Goal: Task Accomplishment & Management: Manage account settings

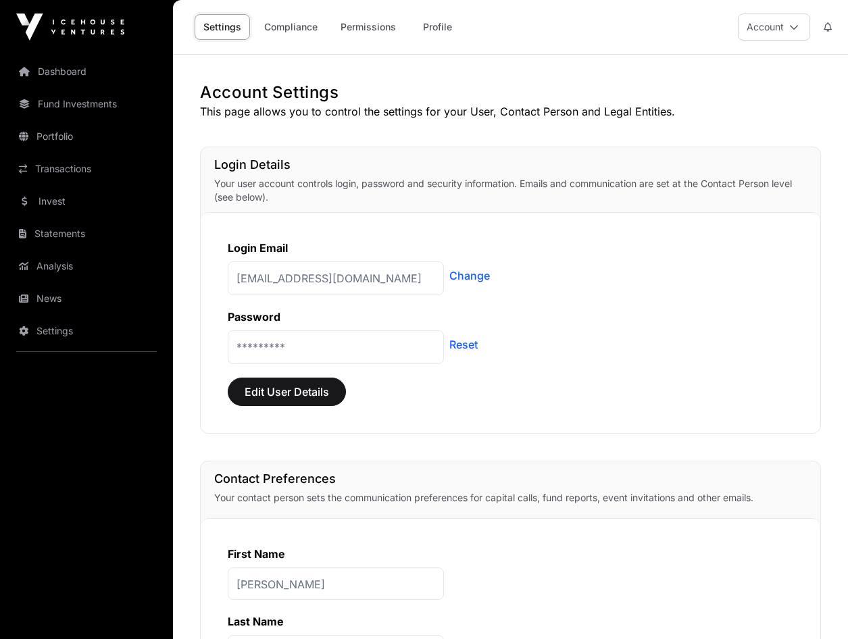
scroll to position [1026, 0]
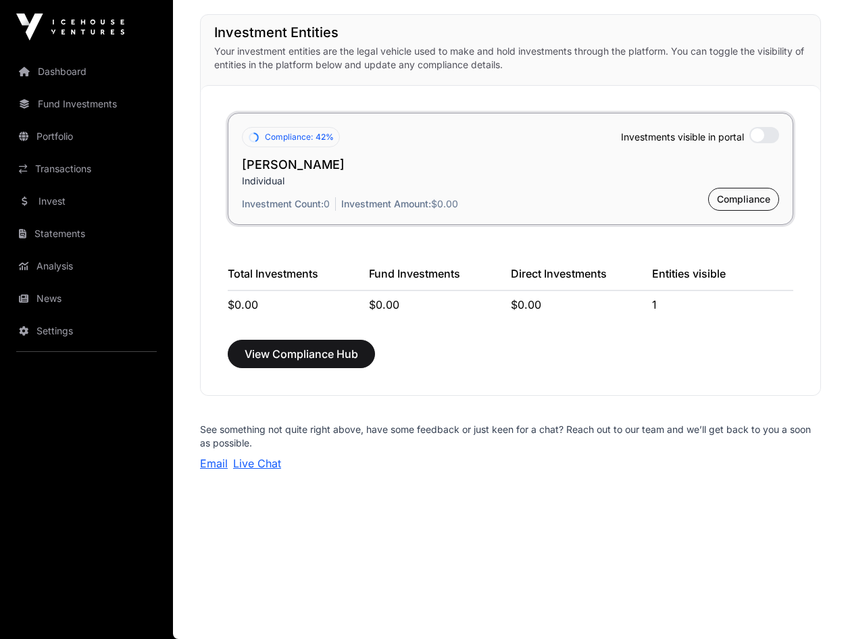
click at [59, 73] on link "Dashboard" at bounding box center [86, 72] width 151 height 30
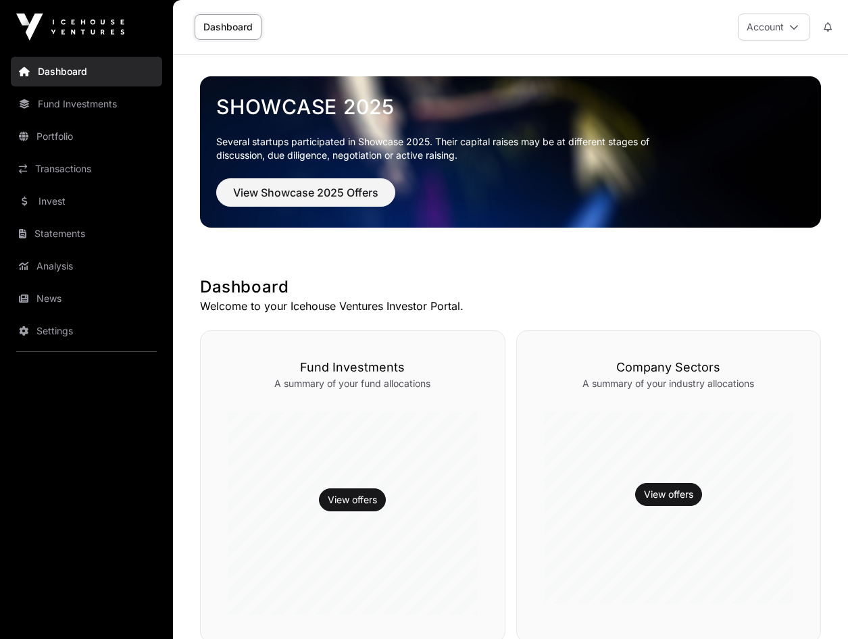
click at [62, 102] on link "Fund Investments" at bounding box center [86, 104] width 151 height 30
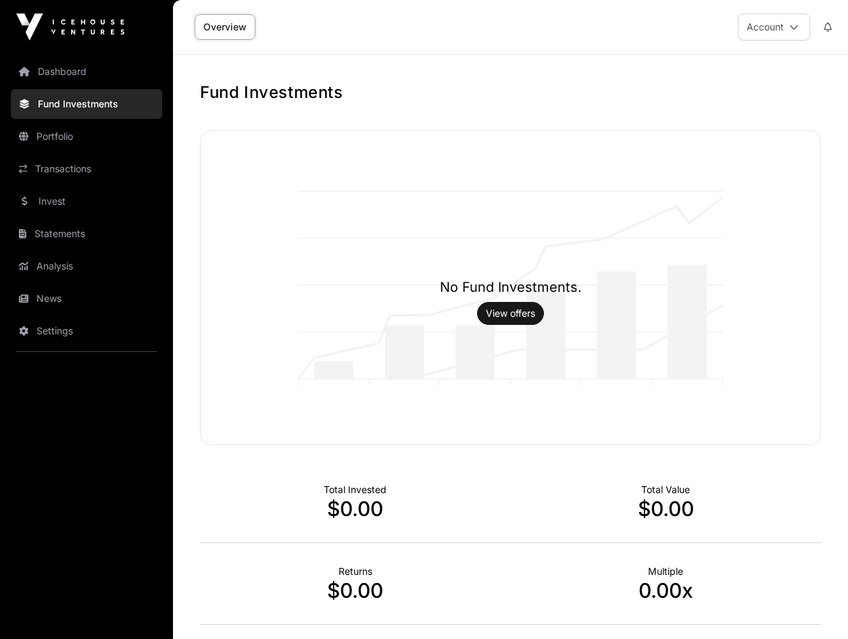
click at [43, 137] on link "Portfolio" at bounding box center [86, 137] width 151 height 30
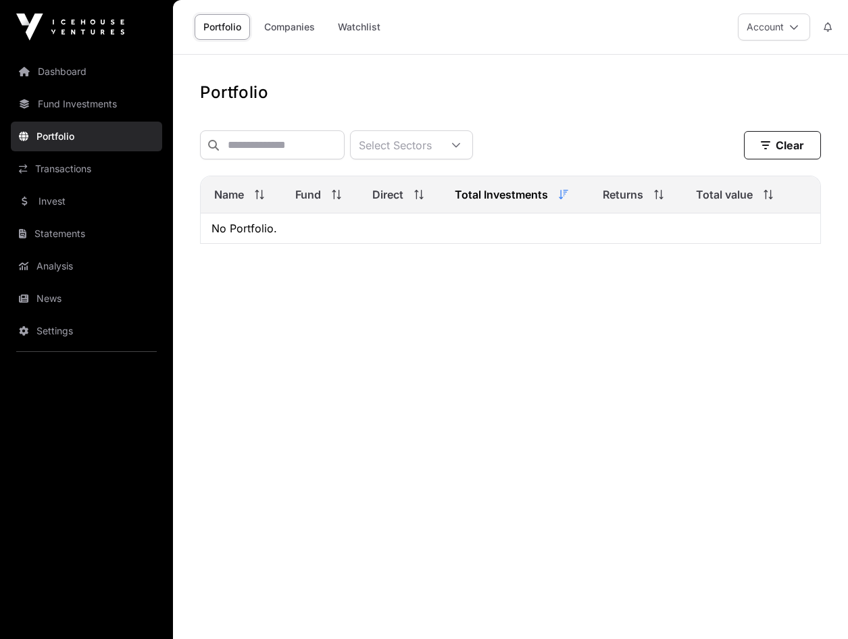
click at [49, 330] on link "Settings" at bounding box center [86, 331] width 151 height 30
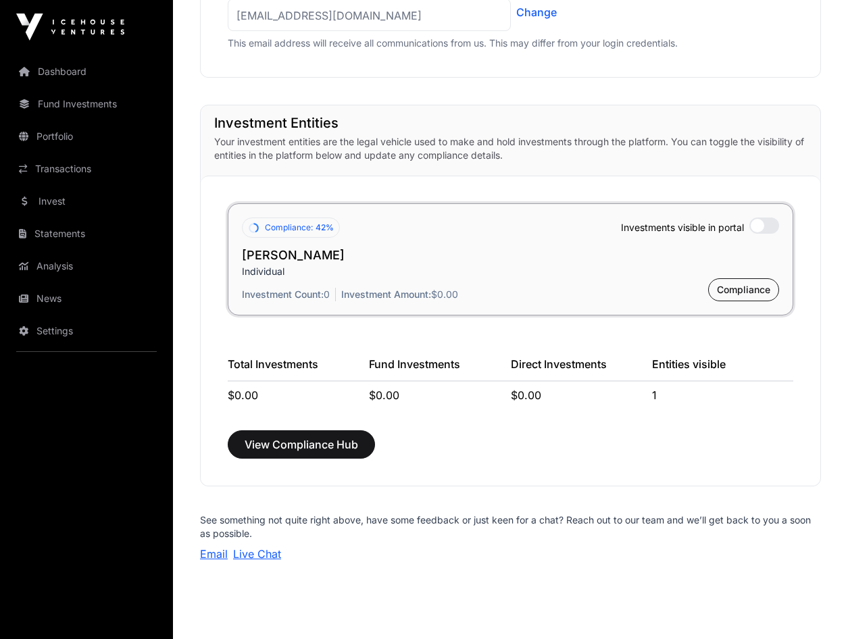
scroll to position [946, 0]
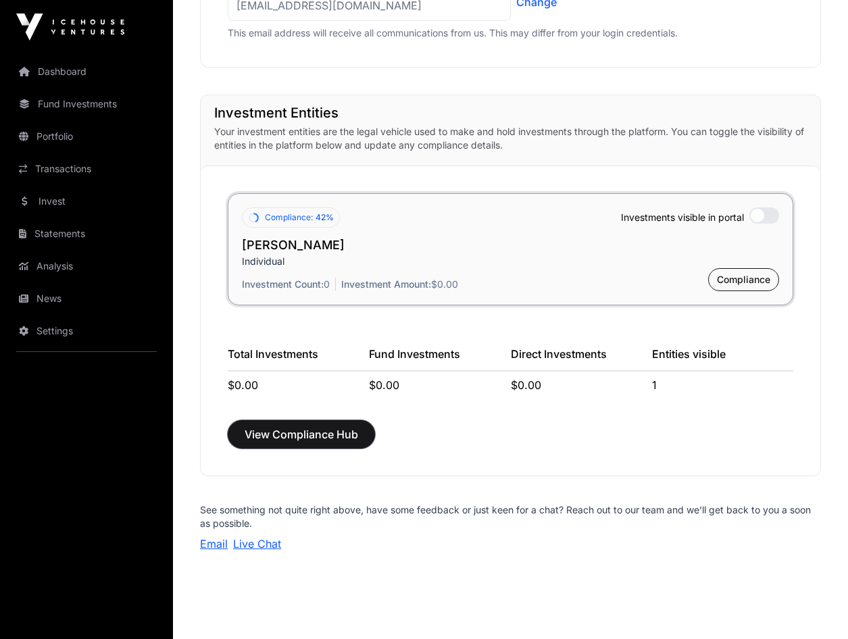
click at [264, 435] on span "View Compliance Hub" at bounding box center [302, 434] width 114 height 16
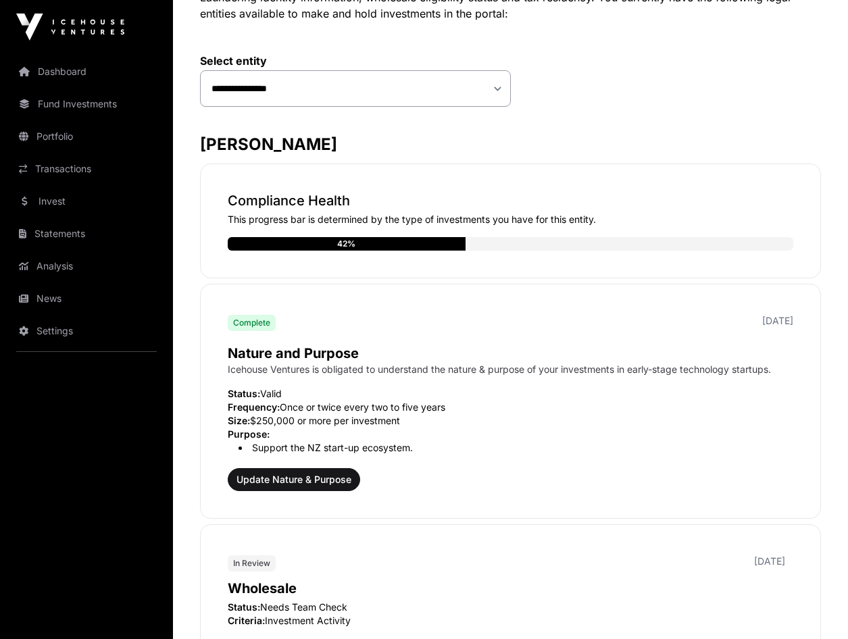
scroll to position [135, 0]
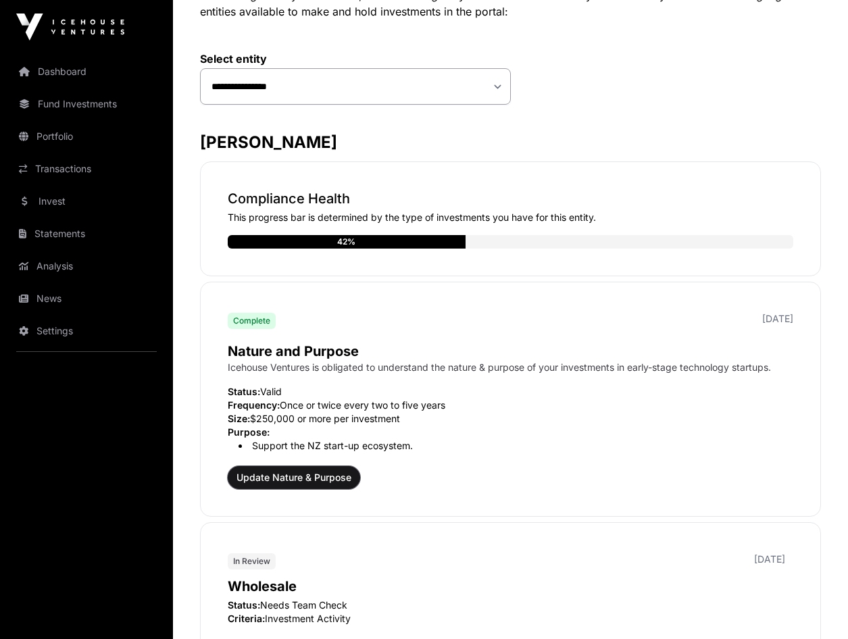
click at [307, 477] on span "Update Nature & Purpose" at bounding box center [294, 478] width 115 height 14
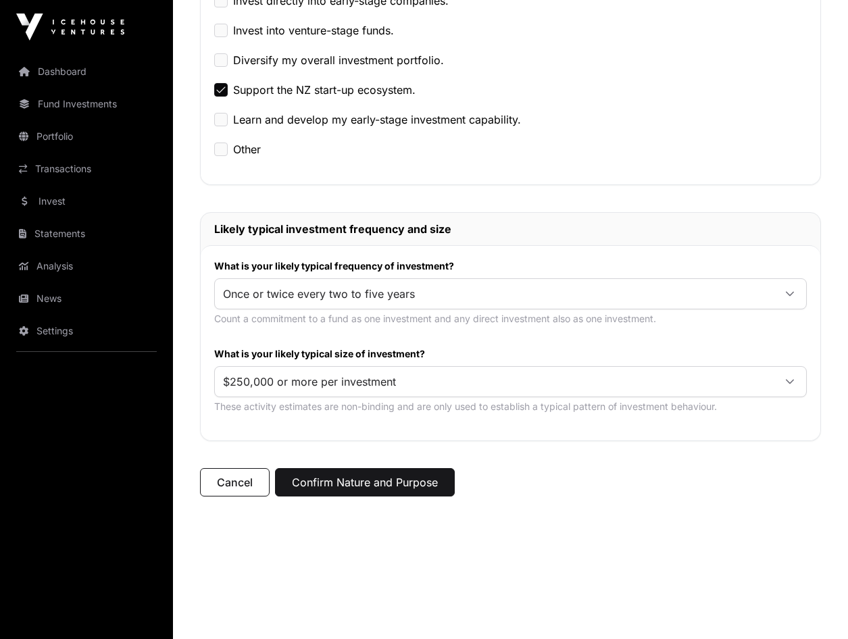
scroll to position [405, 0]
click at [388, 480] on button "Confirm Nature and Purpose" at bounding box center [365, 482] width 180 height 28
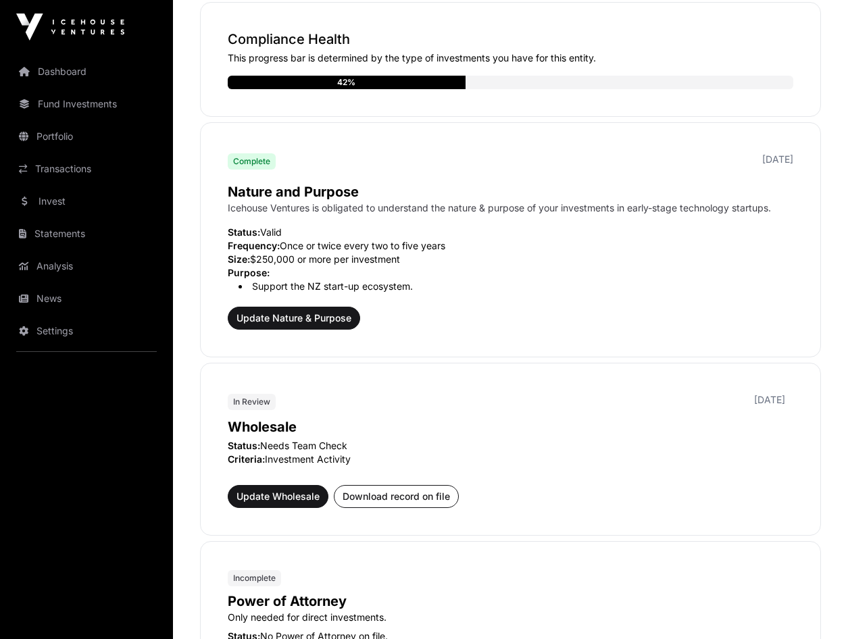
scroll to position [405, 0]
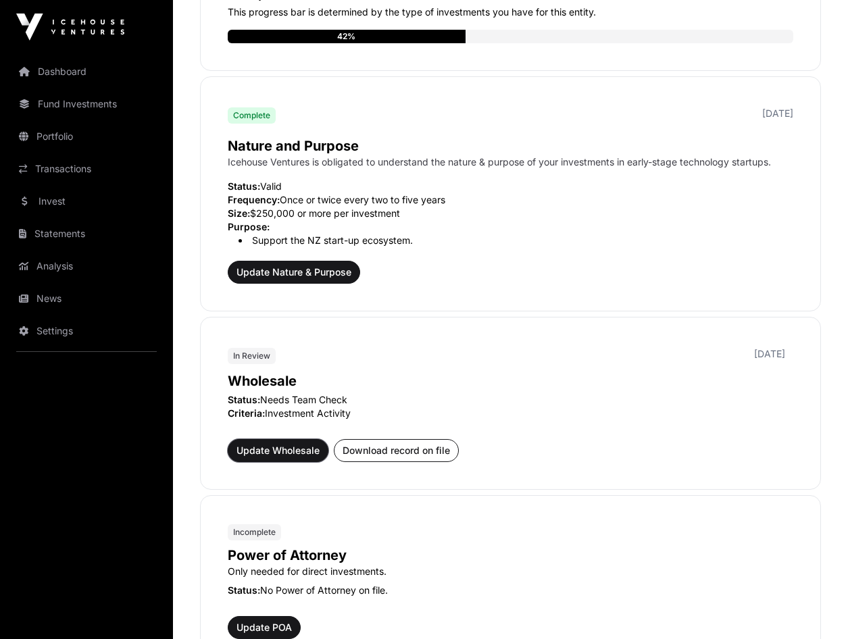
click at [284, 455] on span "Update Wholesale" at bounding box center [278, 451] width 83 height 14
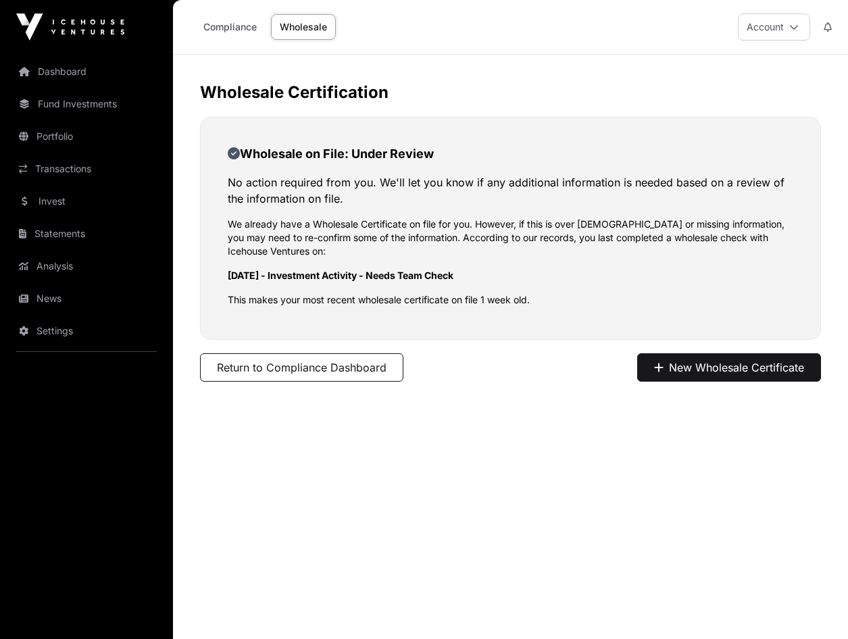
click at [211, 24] on link "Compliance" at bounding box center [230, 27] width 71 height 26
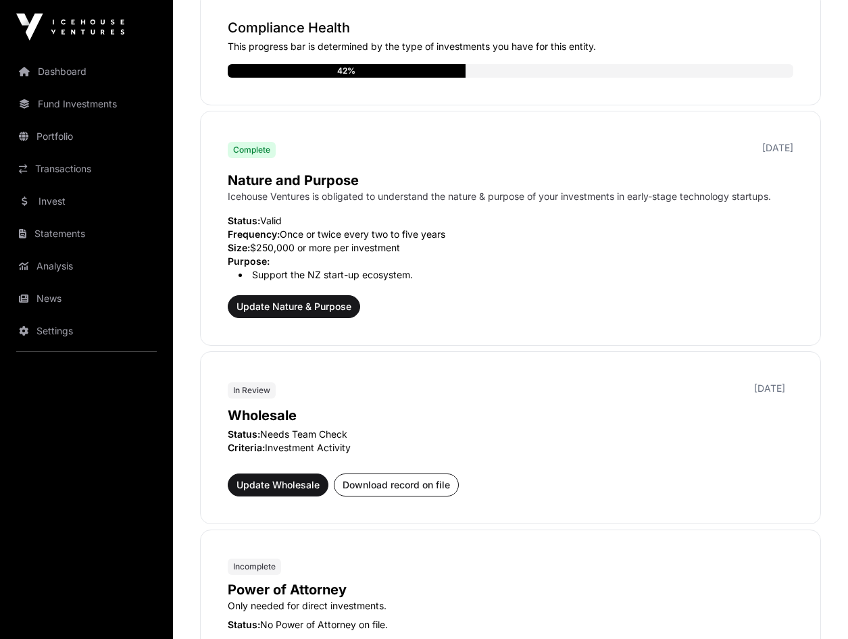
scroll to position [338, 0]
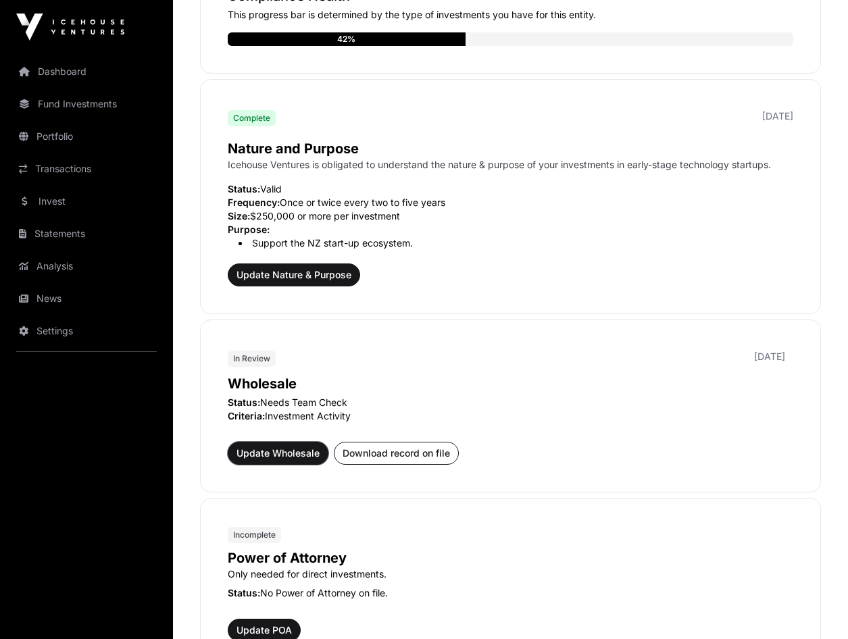
click at [264, 461] on button "Update Wholesale" at bounding box center [278, 453] width 101 height 23
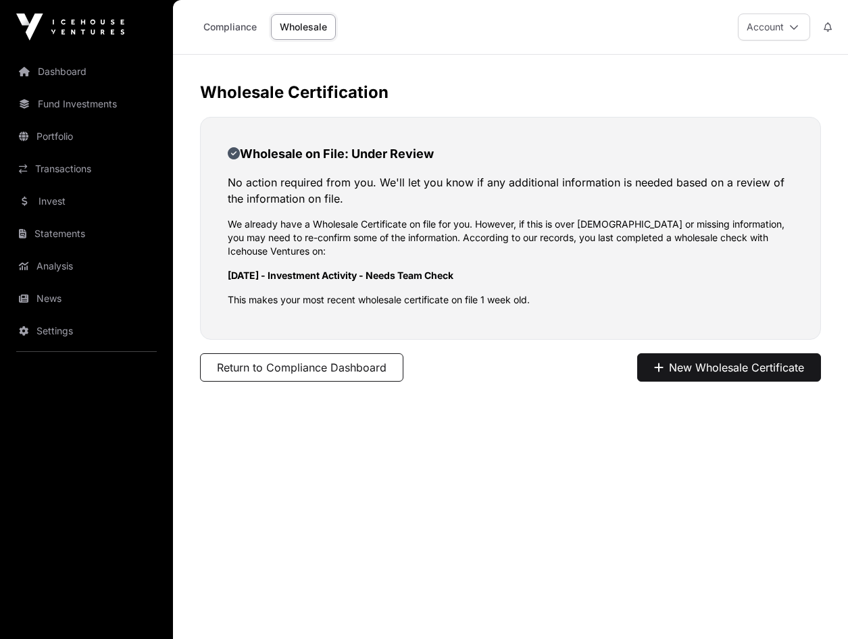
click at [226, 30] on link "Compliance" at bounding box center [230, 27] width 71 height 26
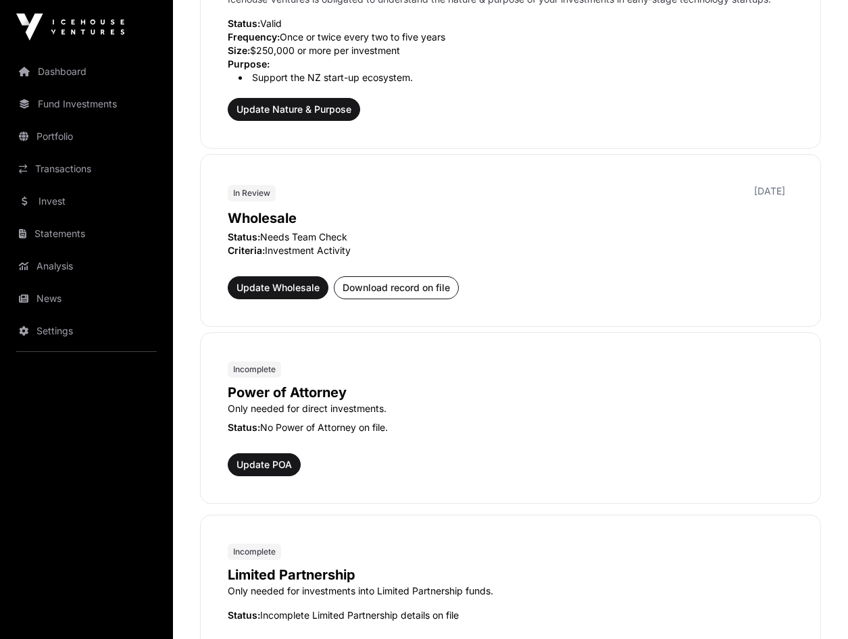
scroll to position [541, 0]
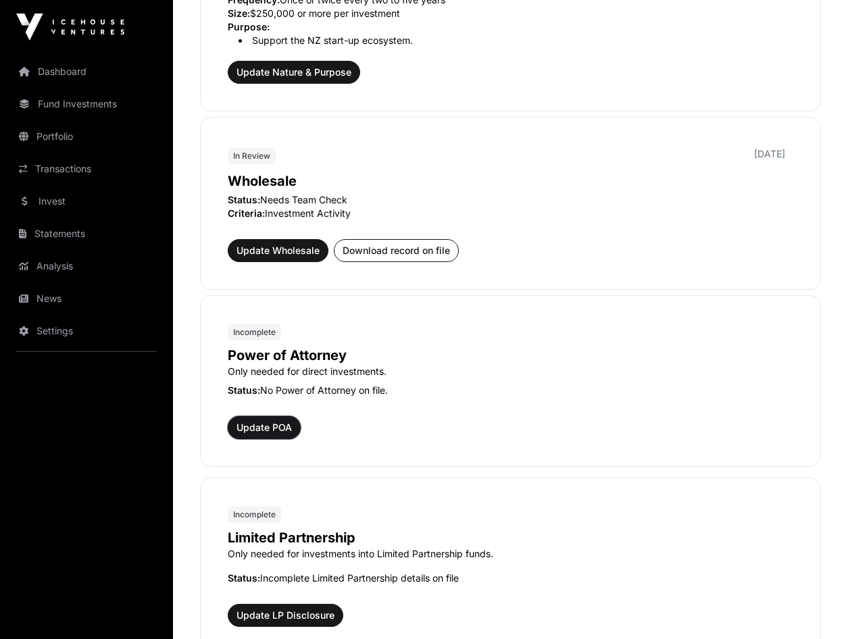
click at [264, 425] on span "Update POA" at bounding box center [264, 428] width 55 height 14
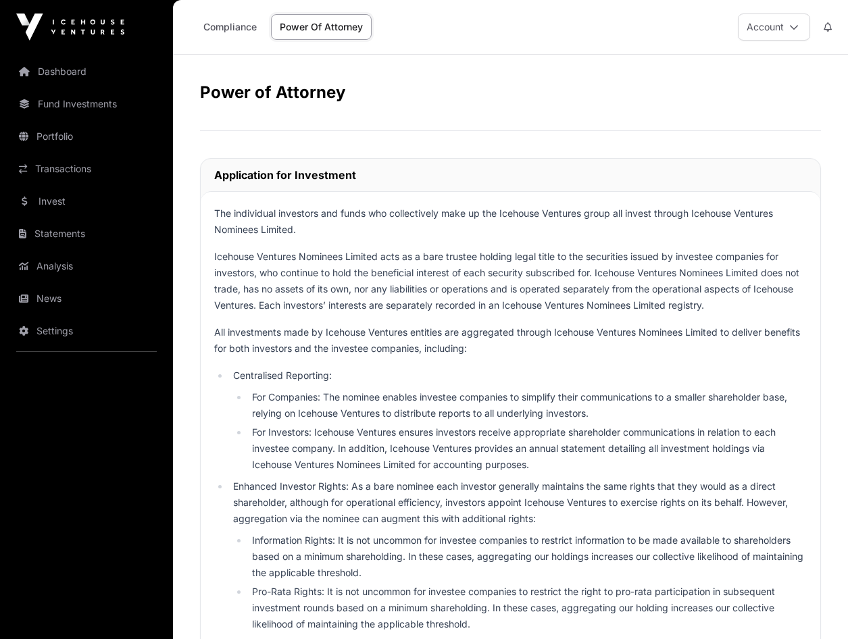
click at [215, 28] on link "Compliance" at bounding box center [230, 27] width 71 height 26
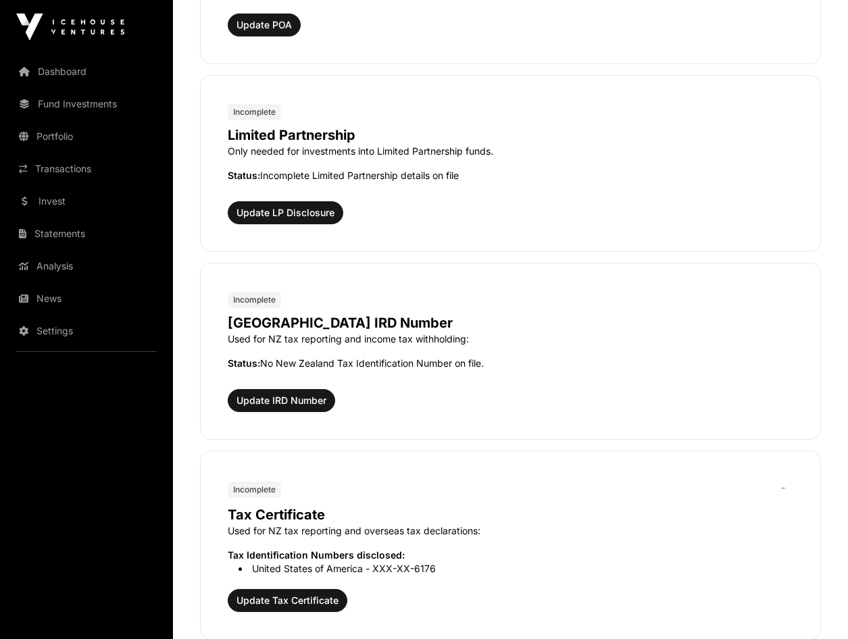
scroll to position [946, 0]
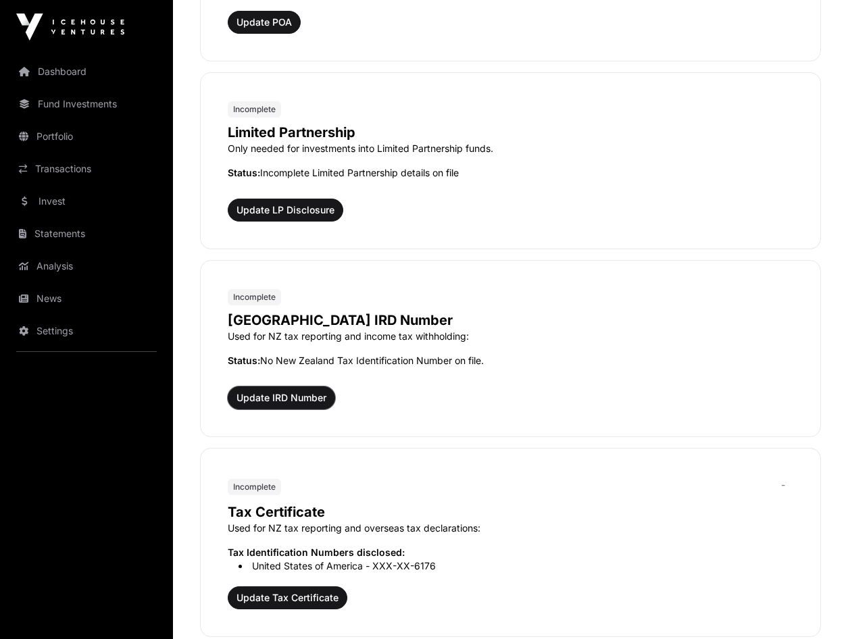
click at [268, 388] on button "Update IRD Number" at bounding box center [281, 398] width 107 height 23
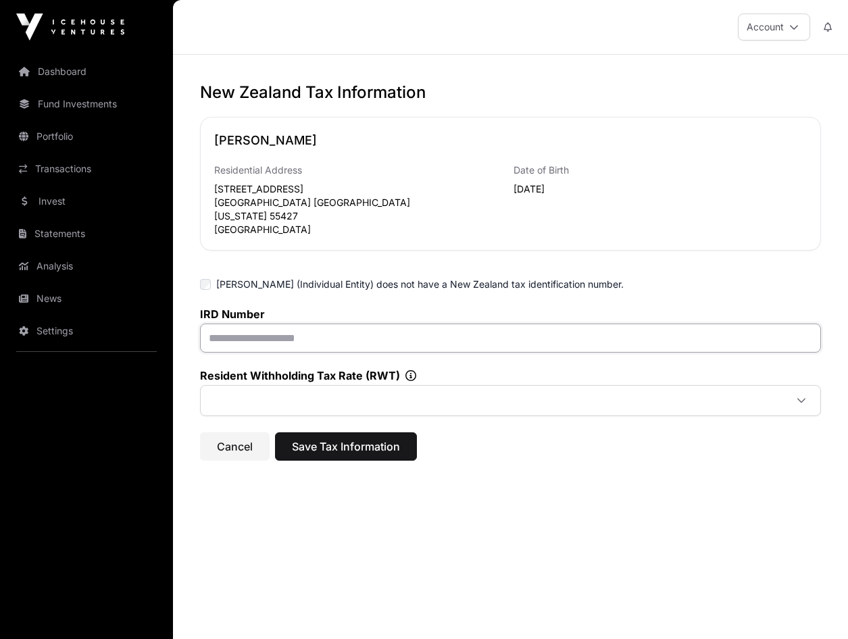
click at [257, 343] on input "text" at bounding box center [510, 338] width 621 height 29
paste input "**********"
type input "**********"
click at [667, 492] on div "**********" at bounding box center [510, 306] width 675 height 449
click at [407, 371] on label "Resident Withholding Tax Rate (RWT)" at bounding box center [510, 376] width 621 height 14
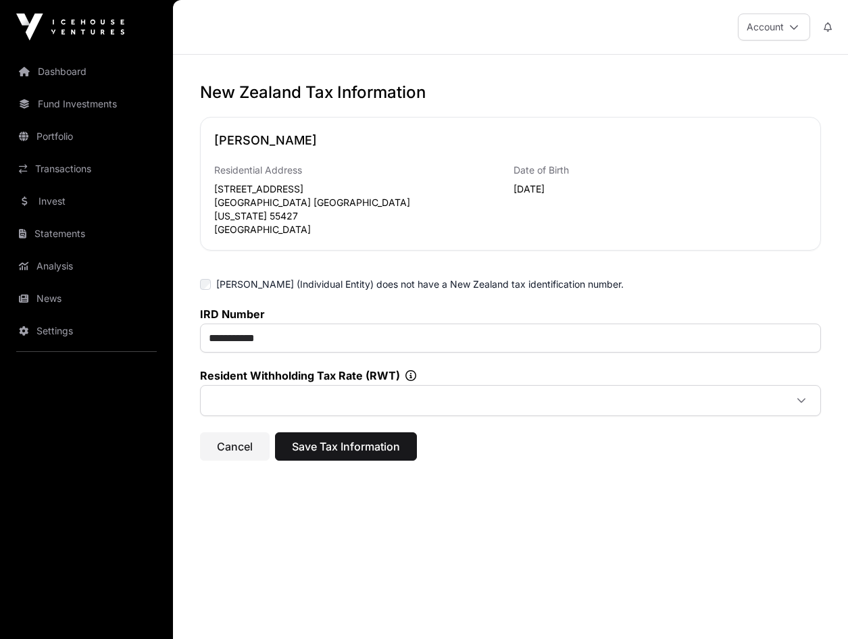
click at [407, 374] on icon at bounding box center [410, 375] width 11 height 11
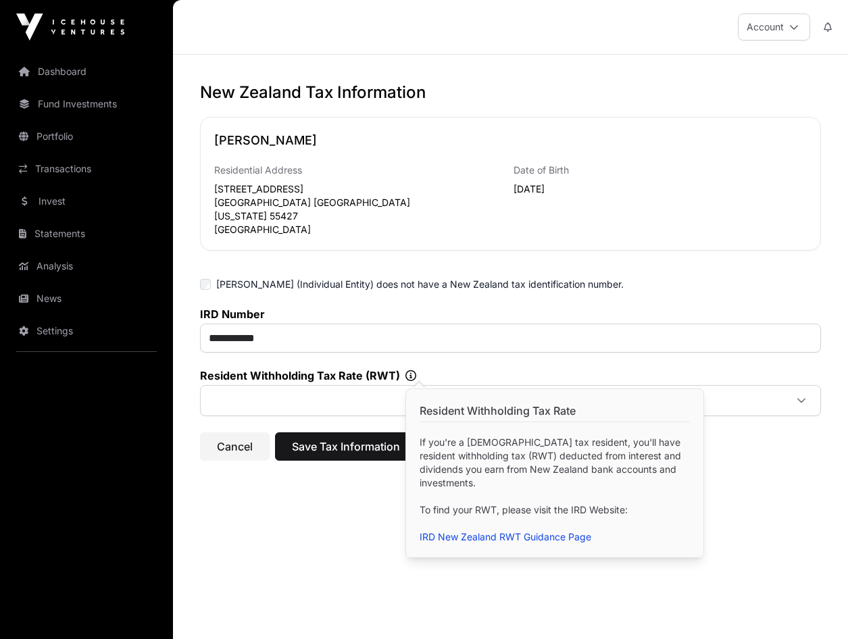
drag, startPoint x: 801, startPoint y: 443, endPoint x: 800, endPoint y: 430, distance: 13.6
click at [801, 440] on div "Cancel Save Tax Information" at bounding box center [510, 446] width 621 height 28
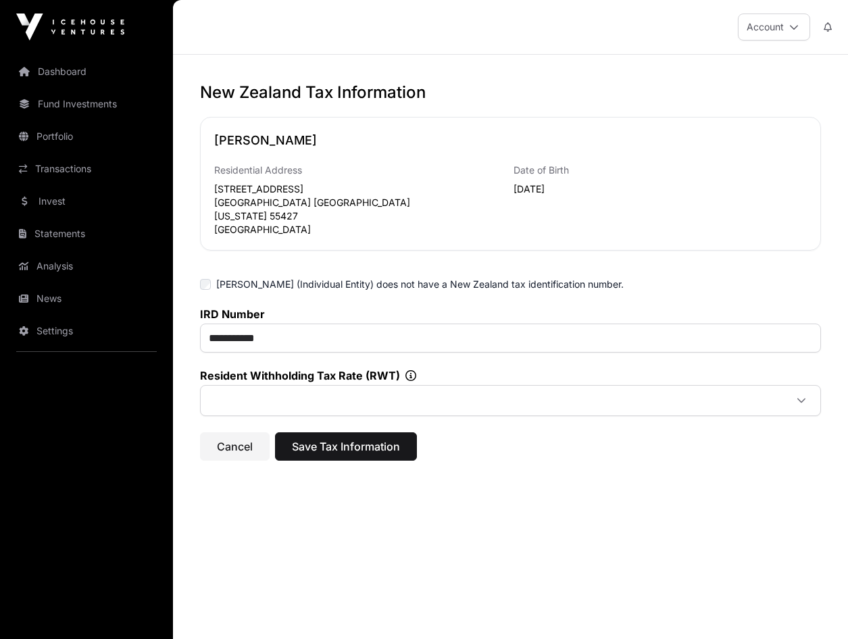
click at [799, 405] on icon at bounding box center [801, 400] width 9 height 9
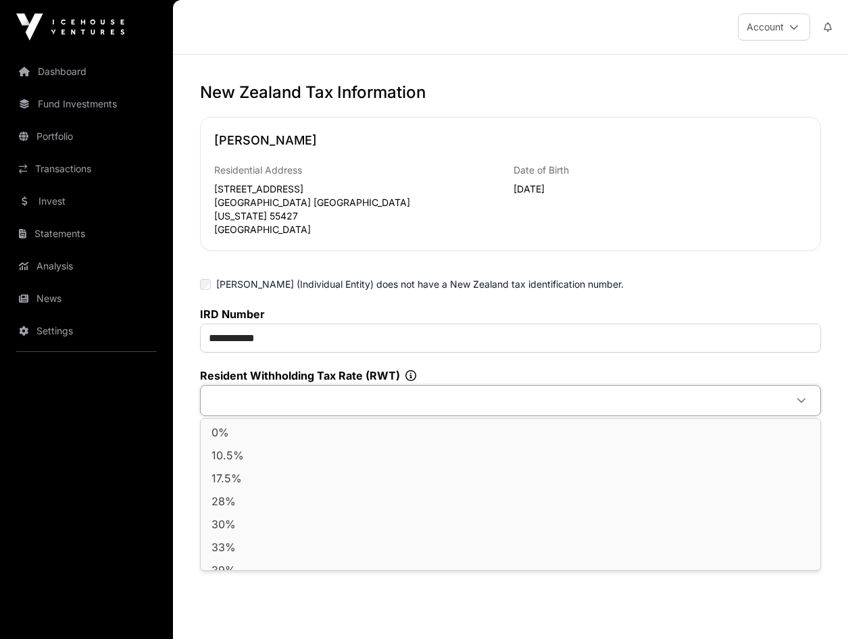
click at [702, 362] on div "**********" at bounding box center [510, 361] width 621 height 109
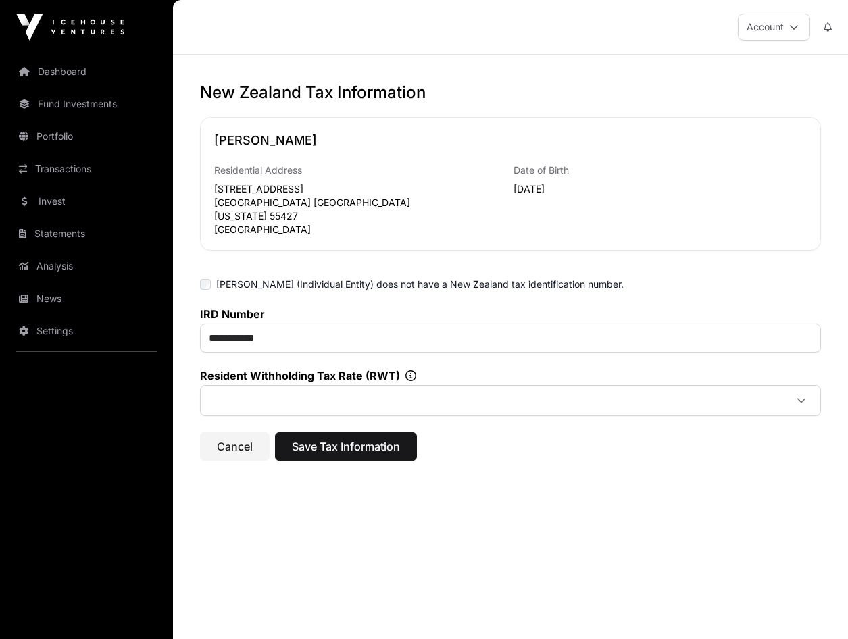
click at [410, 380] on icon at bounding box center [410, 375] width 11 height 11
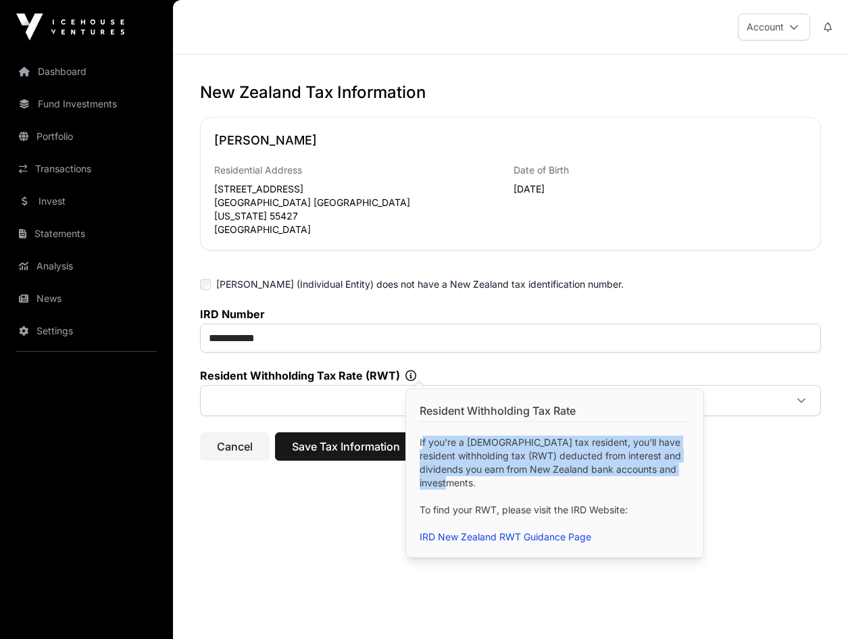
drag, startPoint x: 419, startPoint y: 441, endPoint x: 645, endPoint y: 491, distance: 231.7
click at [645, 491] on div "Resident Withholding Tax Rate If you're a New Zealand tax resident, you'll have…" at bounding box center [555, 473] width 270 height 141
drag, startPoint x: 645, startPoint y: 491, endPoint x: 581, endPoint y: 455, distance: 73.5
copy p "If you're a New Zealand tax resident, you'll have resident withholding tax (RWT…"
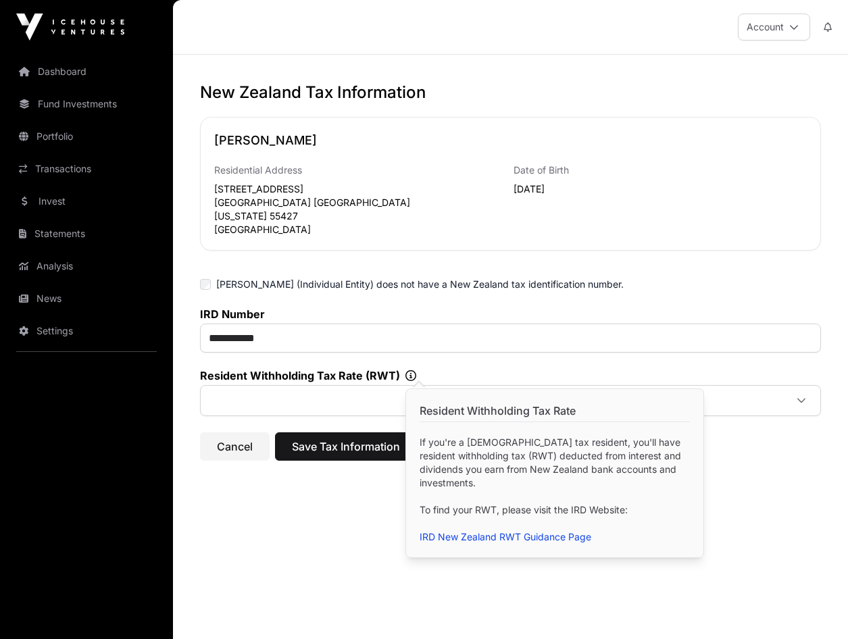
click at [306, 528] on div "**********" at bounding box center [510, 306] width 675 height 449
click at [726, 461] on div "Cancel Save Tax Information" at bounding box center [510, 446] width 621 height 28
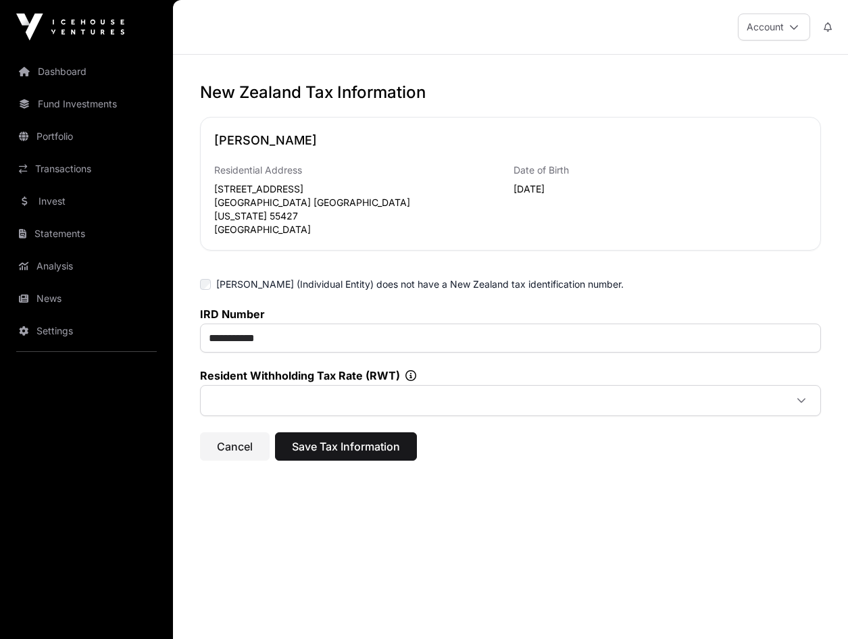
click at [801, 401] on icon at bounding box center [801, 400] width 9 height 9
click at [268, 436] on li "0%" at bounding box center [510, 433] width 614 height 22
click at [799, 405] on icon at bounding box center [801, 400] width 9 height 9
click at [345, 442] on span "Save Tax Information" at bounding box center [346, 447] width 108 height 16
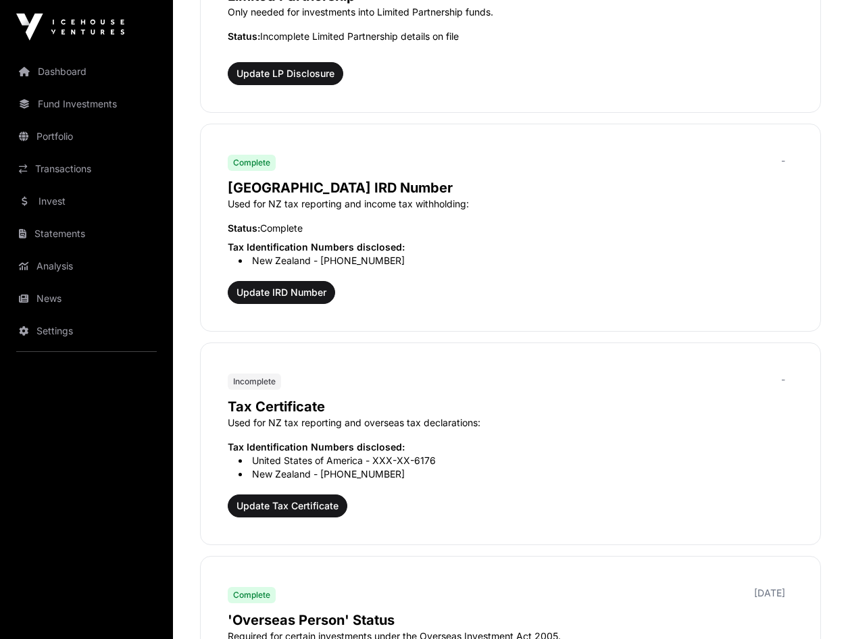
scroll to position [1149, 0]
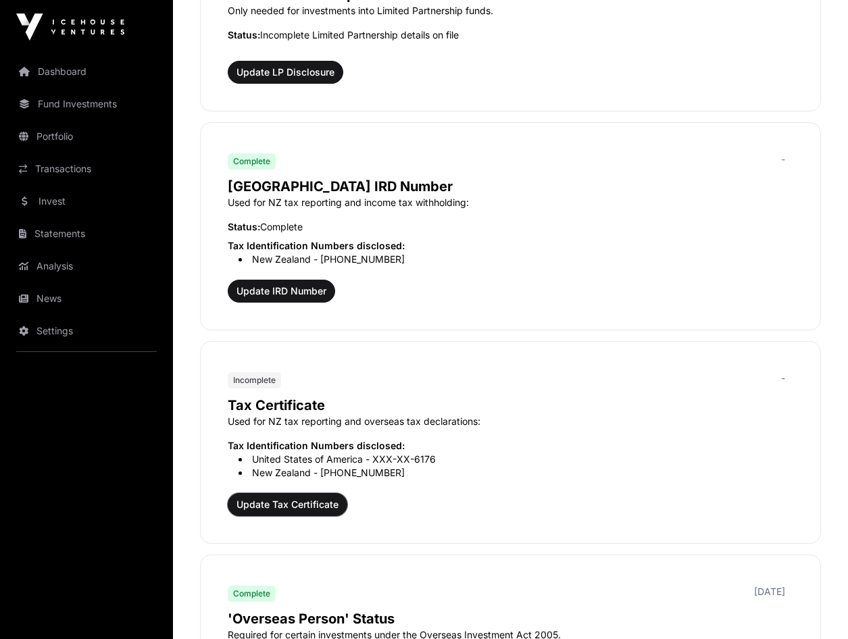
click at [301, 505] on span "Update Tax Certificate" at bounding box center [288, 505] width 102 height 14
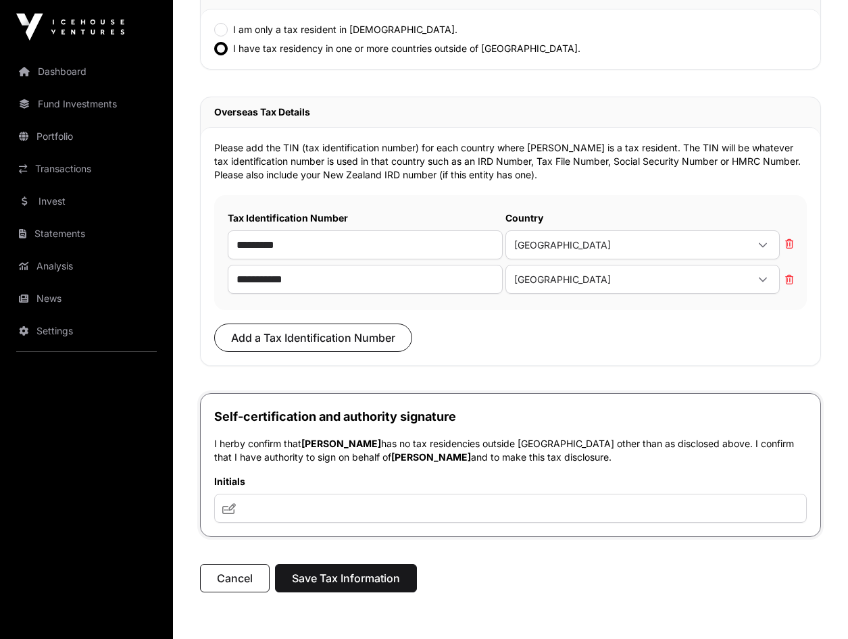
scroll to position [405, 0]
